Goal: Information Seeking & Learning: Learn about a topic

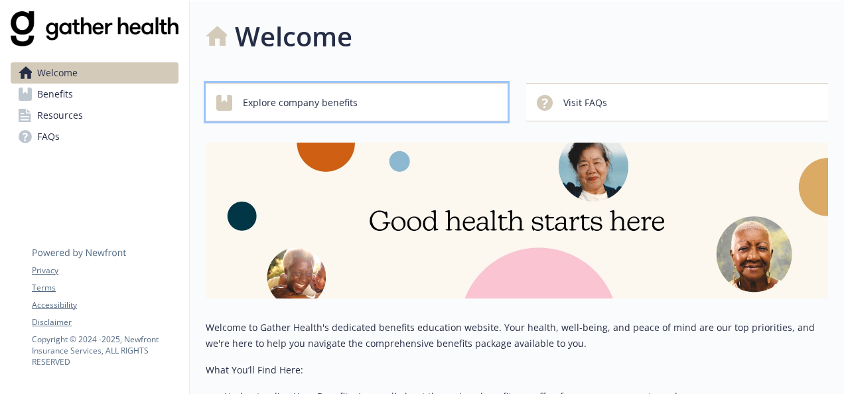
click at [265, 101] on span "Explore company benefits" at bounding box center [300, 102] width 115 height 25
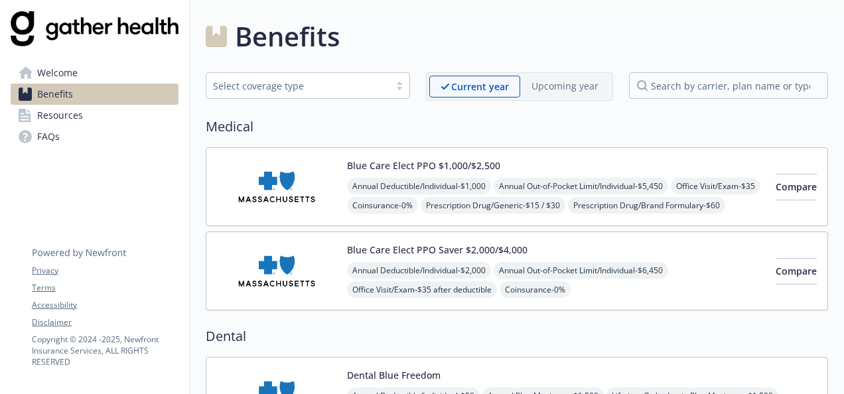
click at [339, 81] on div "Select coverage type" at bounding box center [298, 86] width 170 height 14
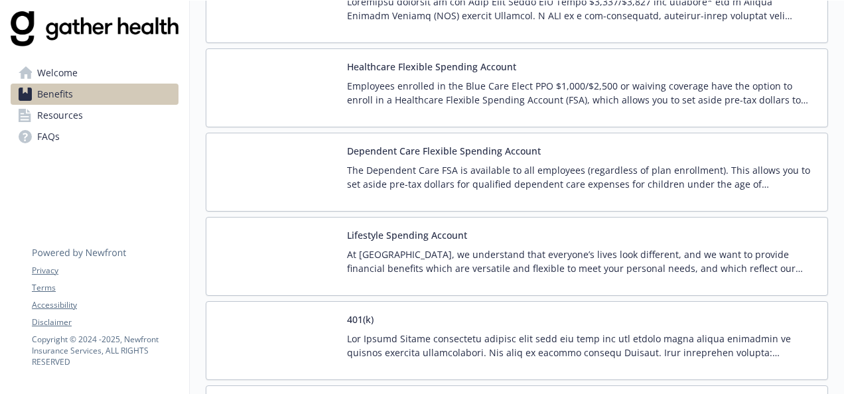
scroll to position [1462, 0]
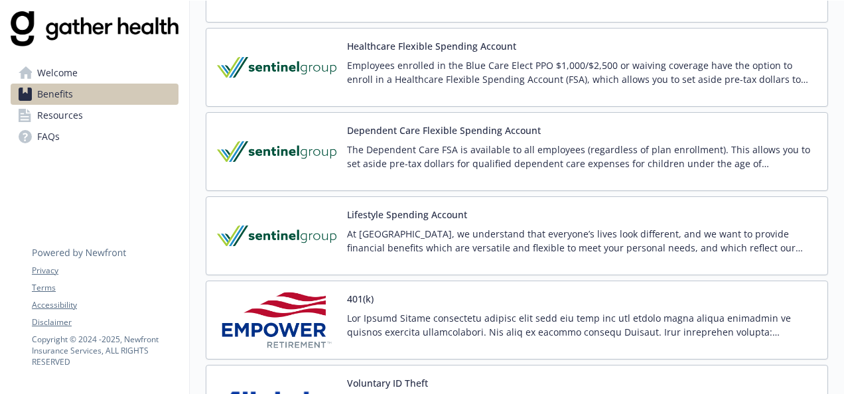
click at [701, 158] on p "The Dependent Care FSA is available to all employees (regardless of plan enroll…" at bounding box center [582, 157] width 470 height 28
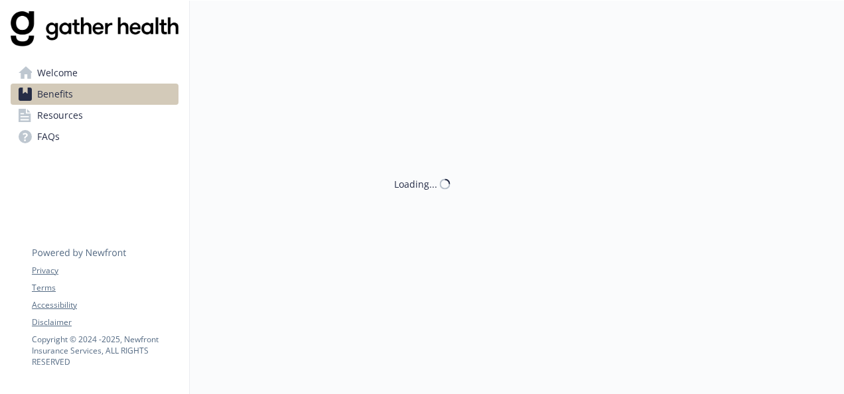
scroll to position [1462, 0]
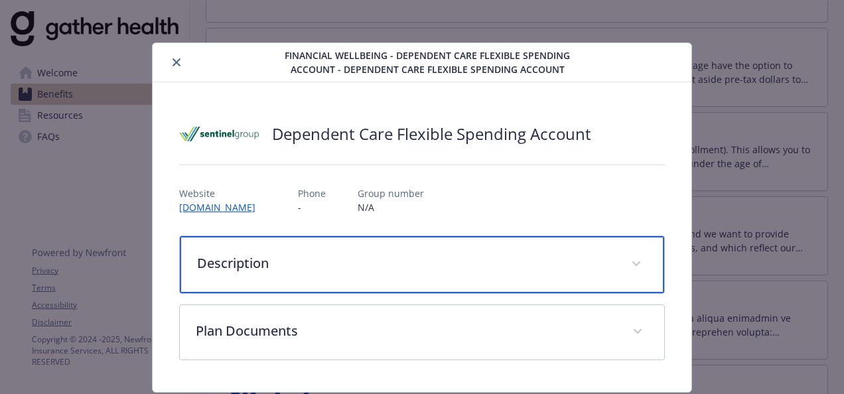
click at [609, 273] on div "Description" at bounding box center [422, 264] width 485 height 57
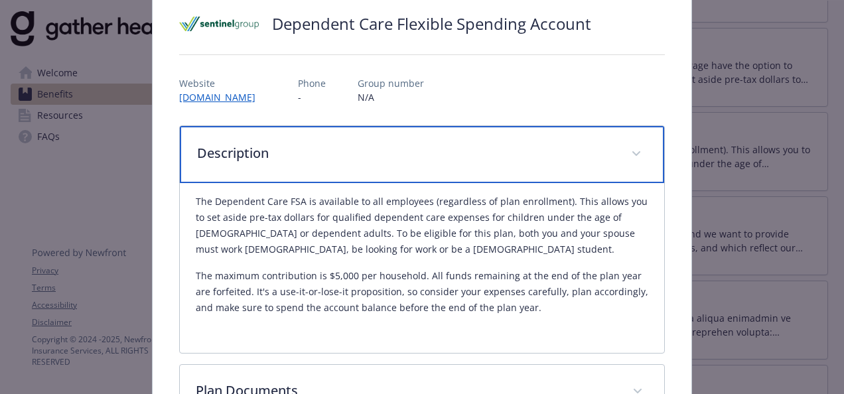
scroll to position [29, 0]
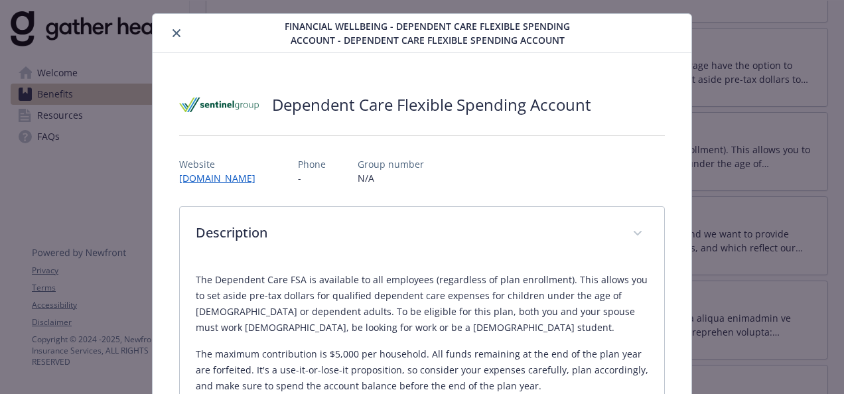
click at [169, 29] on button "close" at bounding box center [177, 33] width 16 height 16
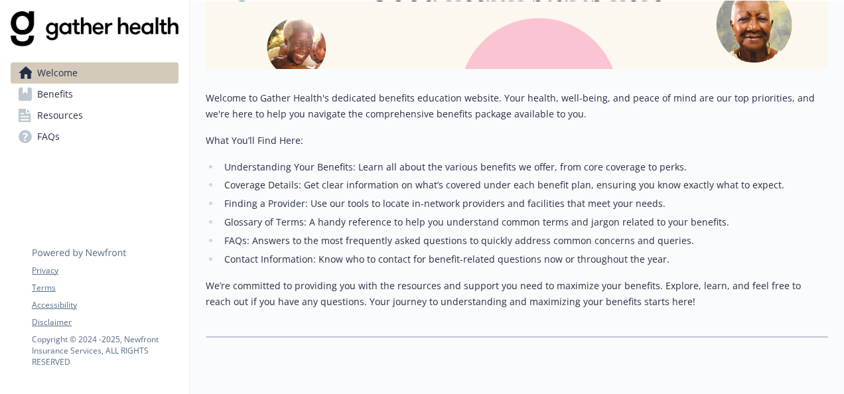
scroll to position [212, 0]
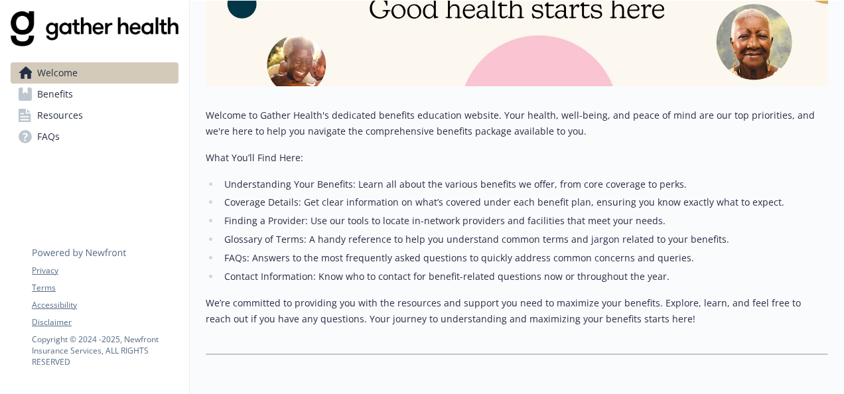
click at [54, 109] on span "Resources" at bounding box center [60, 115] width 46 height 21
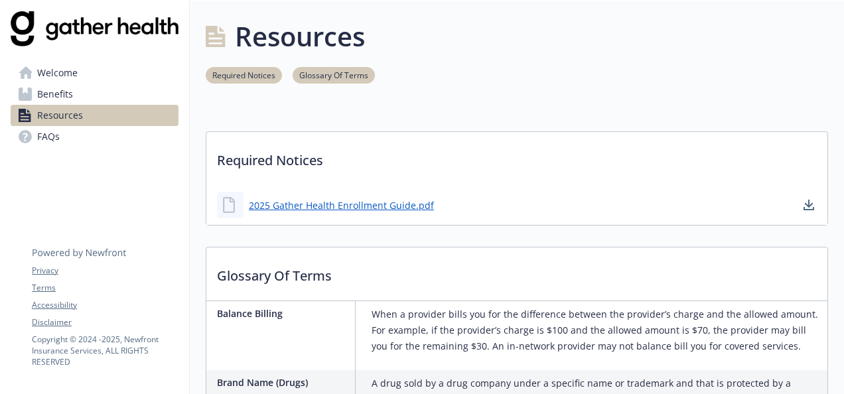
click at [99, 85] on link "Benefits" at bounding box center [95, 94] width 168 height 21
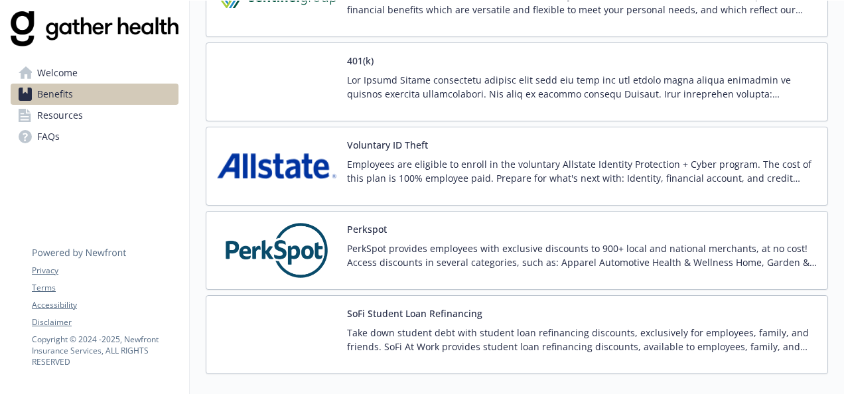
scroll to position [1703, 0]
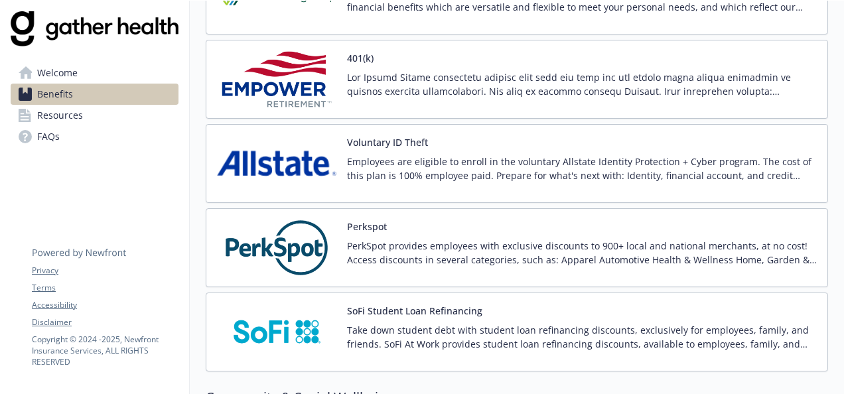
click at [575, 255] on p "PerkSpot provides employees with exclusive discounts to 900+ local and national…" at bounding box center [582, 253] width 470 height 28
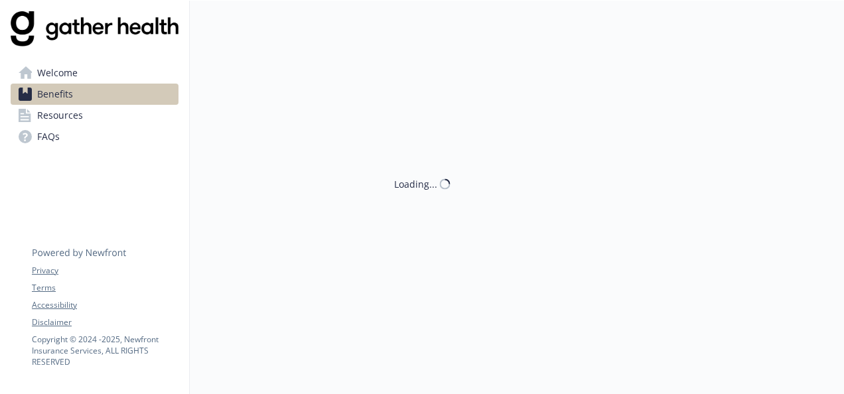
scroll to position [1703, 0]
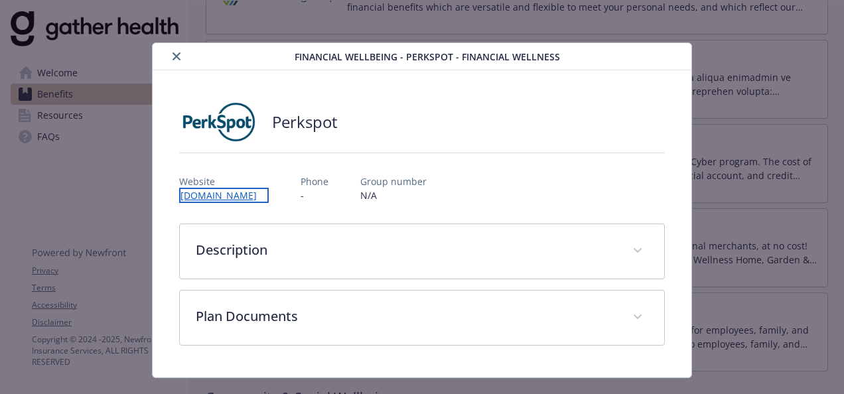
click at [243, 190] on link "[DOMAIN_NAME]" at bounding box center [224, 195] width 90 height 15
click at [171, 60] on button "close" at bounding box center [177, 56] width 16 height 16
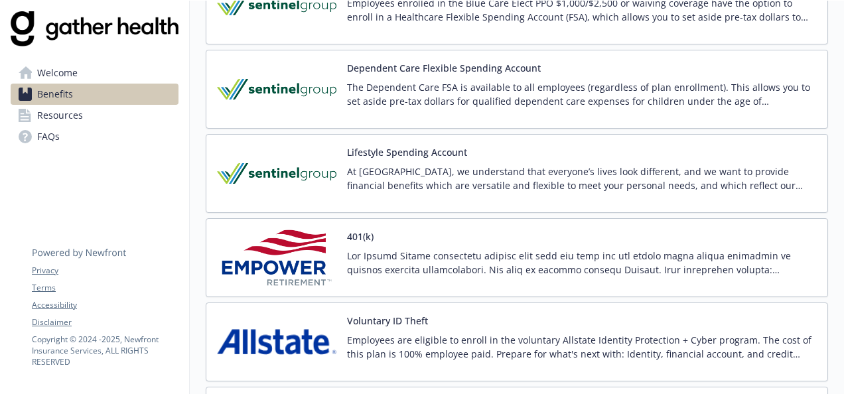
scroll to position [1504, 0]
